Goal: Check status: Check status

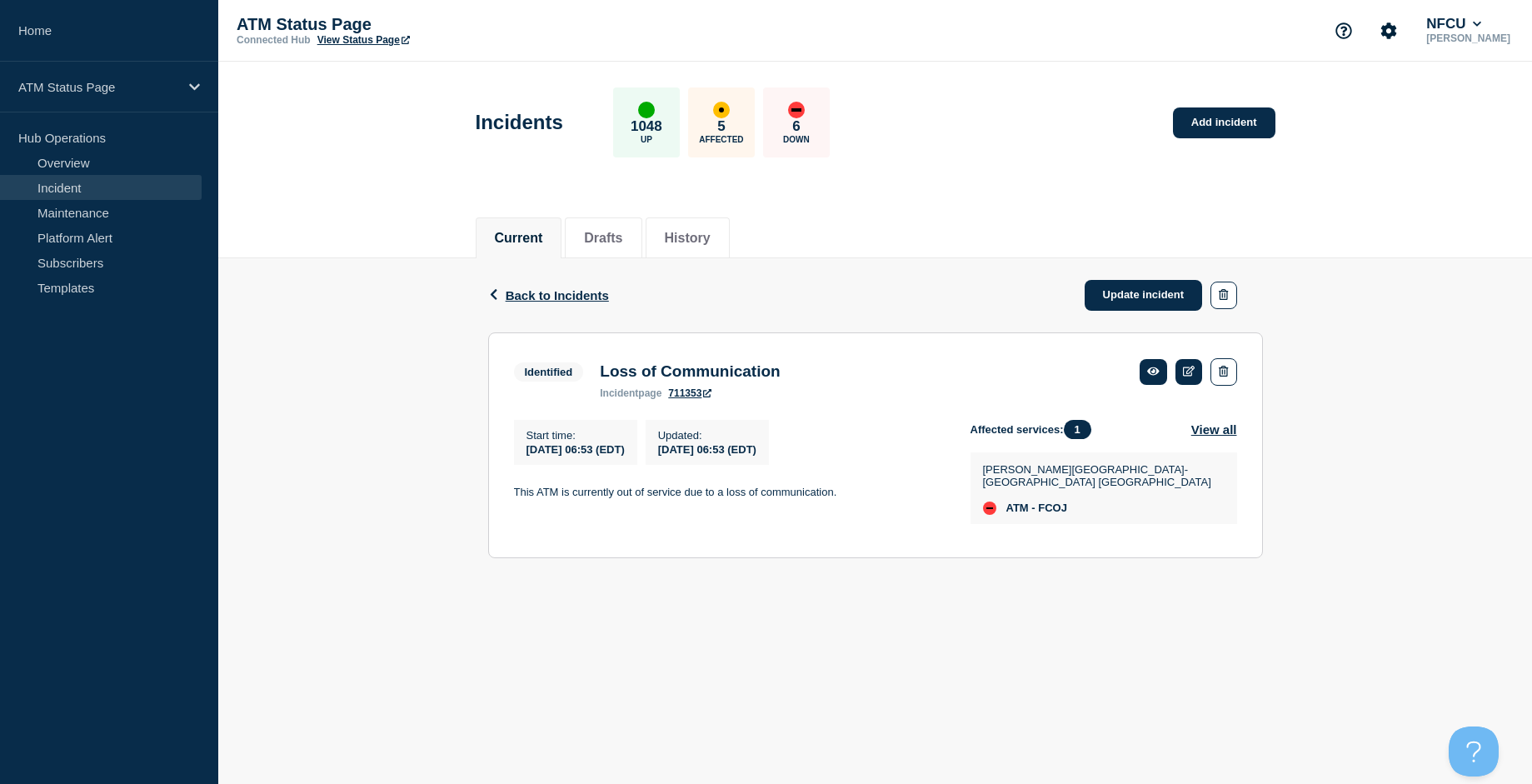
click at [352, 480] on div "Back Back to Incidents Update incident Identified Loss of Communication Start t…" at bounding box center [875, 421] width 1314 height 325
click at [512, 296] on span "Back to Incidents" at bounding box center [557, 295] width 104 height 14
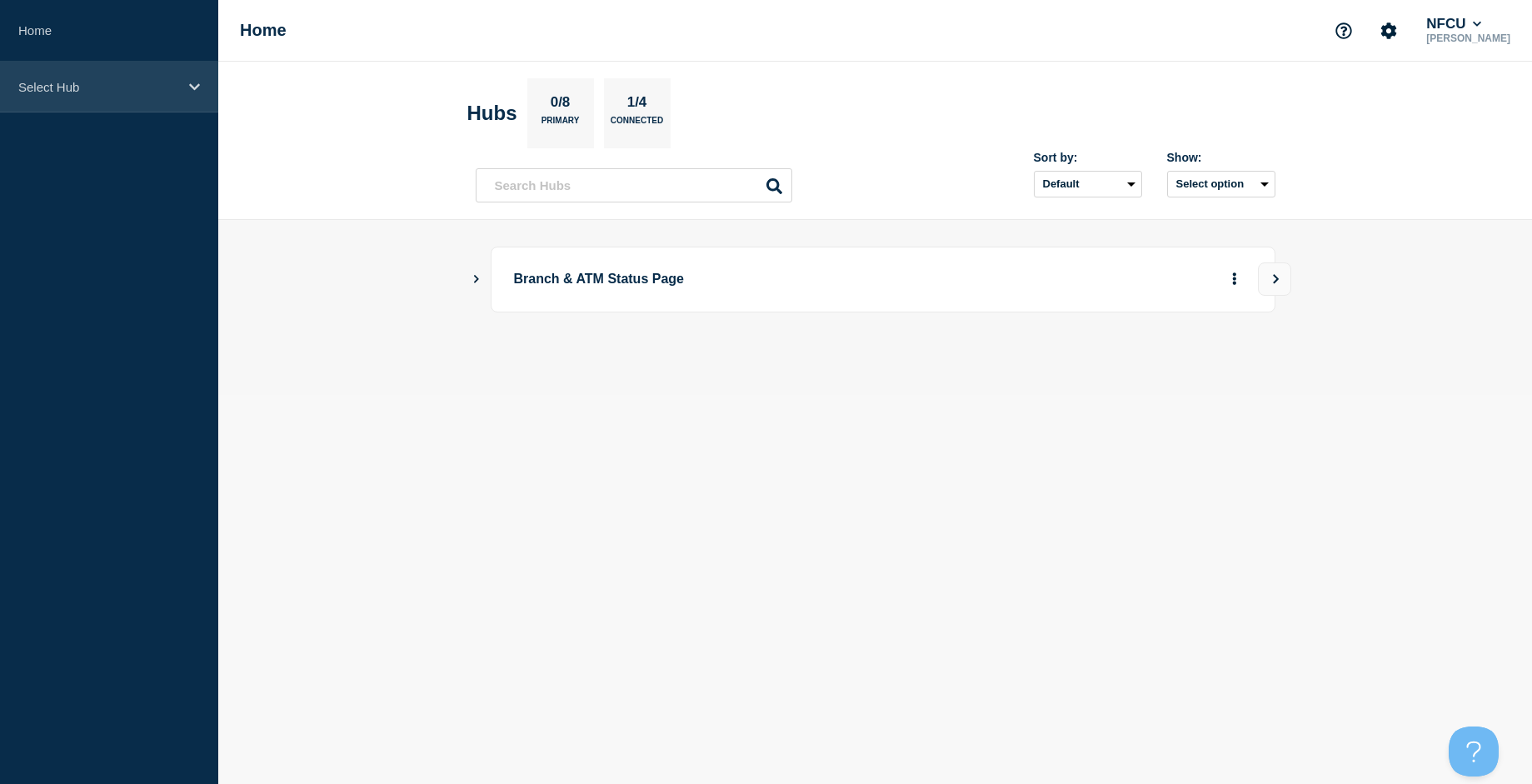
click at [136, 98] on div "Select Hub" at bounding box center [109, 87] width 218 height 51
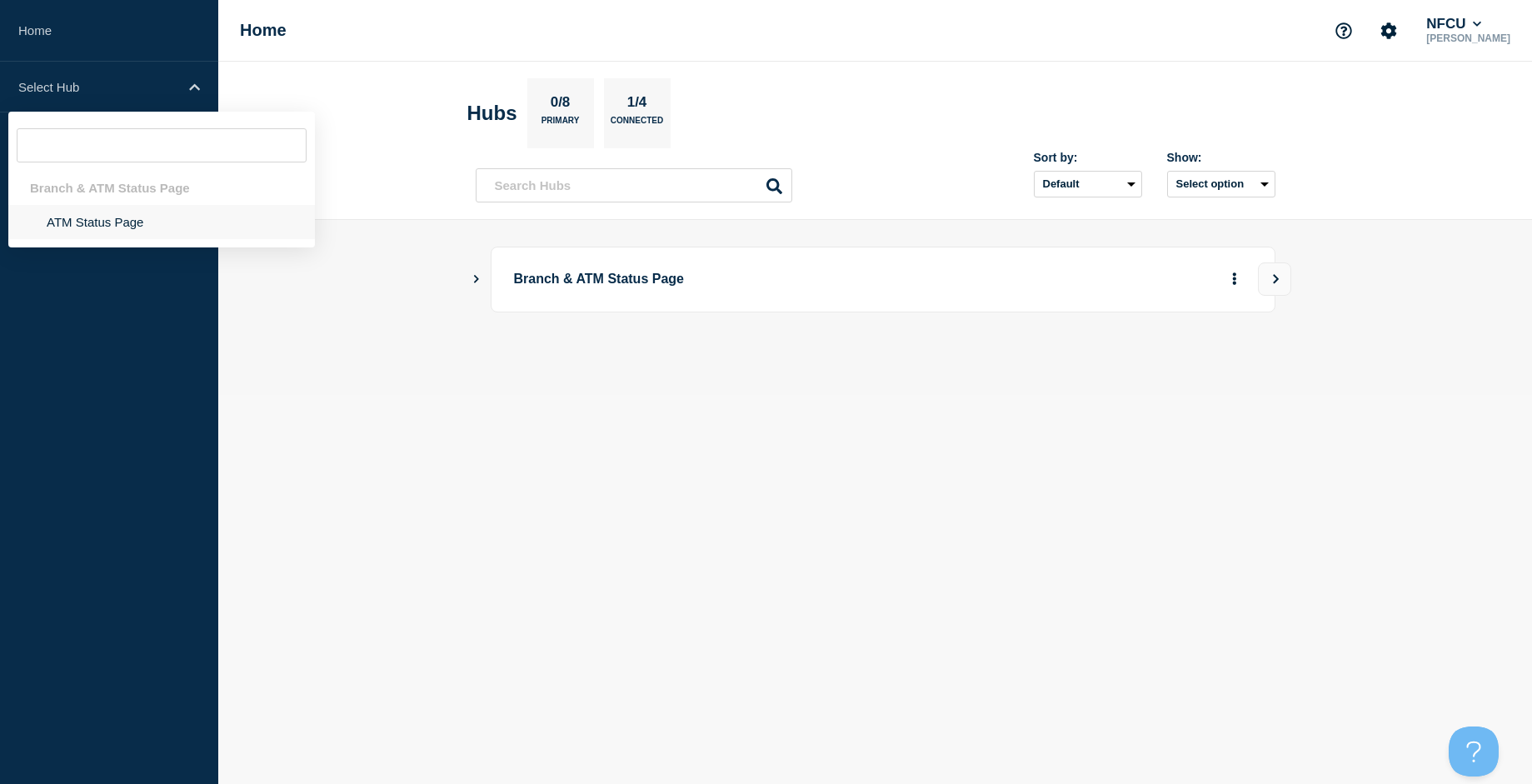
click at [127, 219] on li "ATM Status Page" at bounding box center [161, 221] width 307 height 34
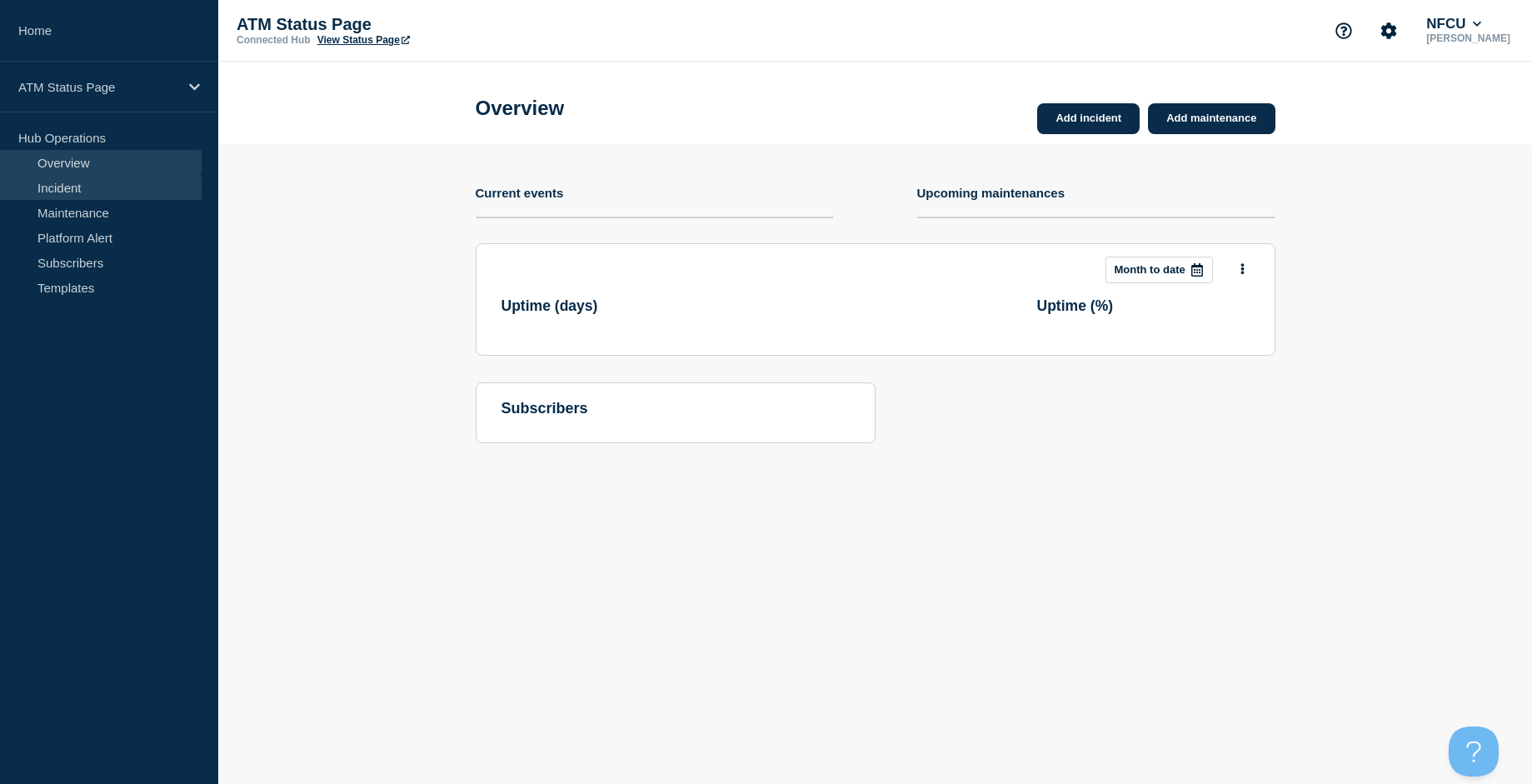
click at [76, 185] on link "Incident" at bounding box center [100, 187] width 201 height 25
